Goal: Check status: Check status

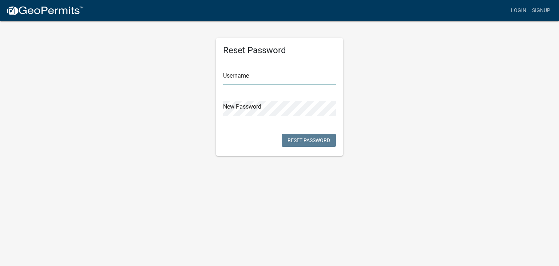
click at [240, 75] on input "text" at bounding box center [279, 77] width 113 height 15
type input "kolzproperties"
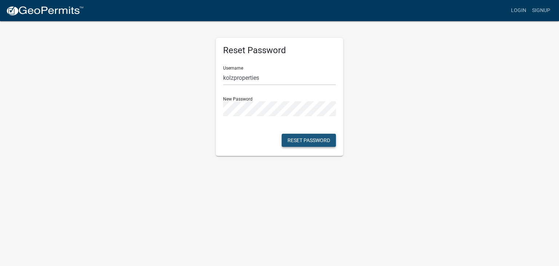
click at [301, 140] on button "Reset Password" at bounding box center [309, 140] width 54 height 13
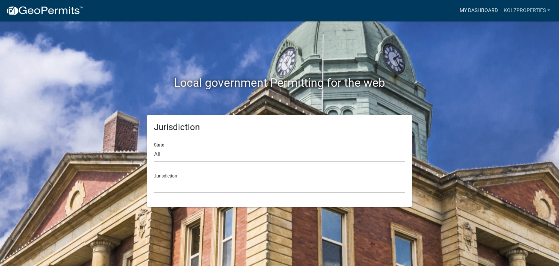
click at [477, 13] on link "My Dashboard" at bounding box center [479, 11] width 44 height 14
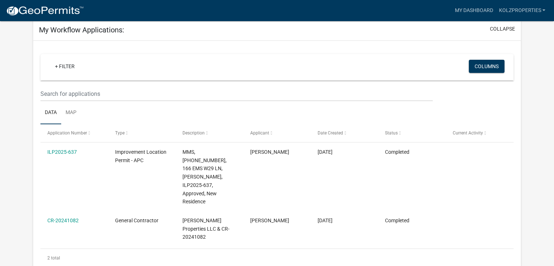
scroll to position [61, 0]
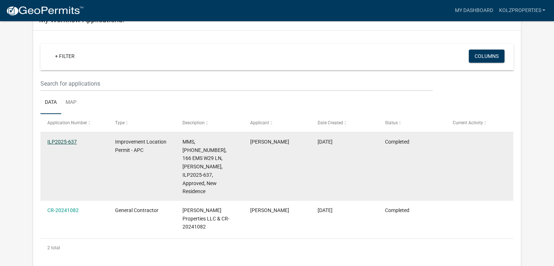
click at [64, 140] on link "ILP2025-637" at bounding box center [62, 142] width 30 height 6
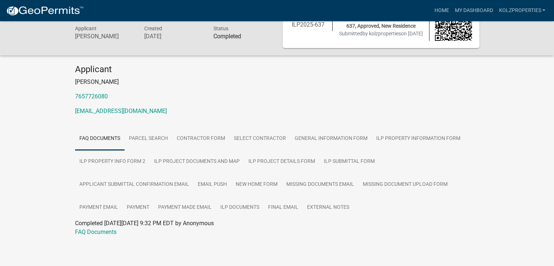
scroll to position [35, 0]
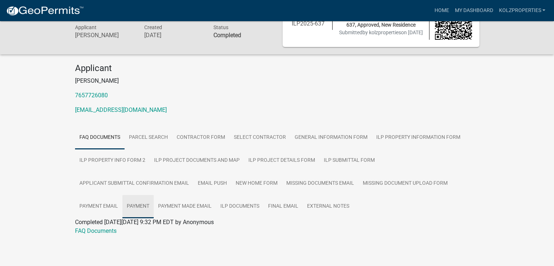
click at [138, 205] on link "Payment" at bounding box center [137, 206] width 31 height 23
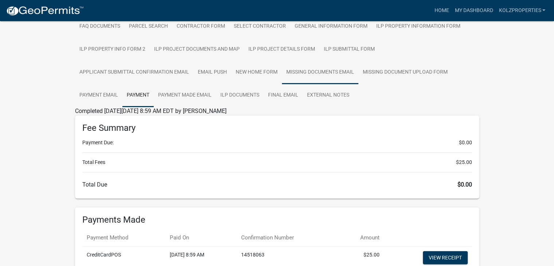
scroll to position [144, 0]
click at [115, 97] on link "Payment Email" at bounding box center [98, 95] width 47 height 23
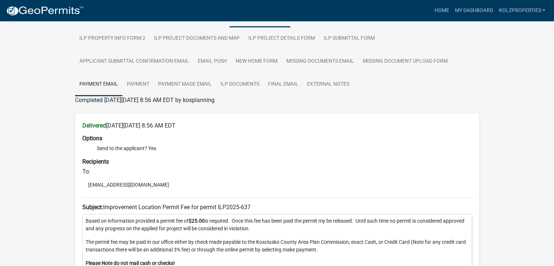
scroll to position [155, 0]
click at [145, 83] on link "Payment" at bounding box center [137, 84] width 31 height 23
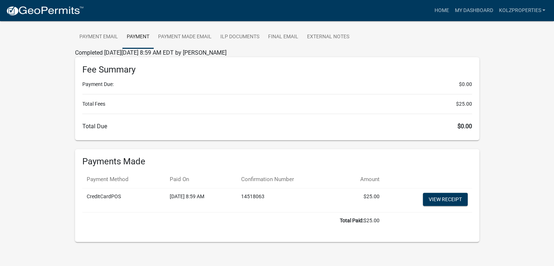
scroll to position [211, 0]
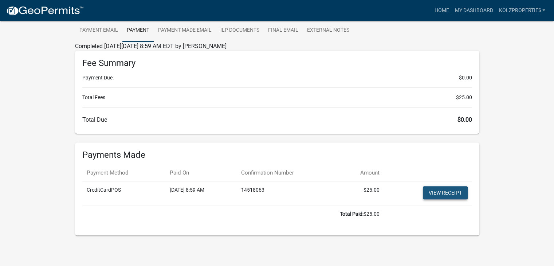
click at [427, 193] on link "View receipt" at bounding box center [445, 192] width 45 height 13
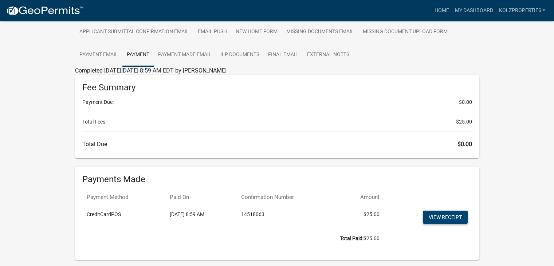
scroll to position [184, 0]
